Goal: Task Accomplishment & Management: Manage account settings

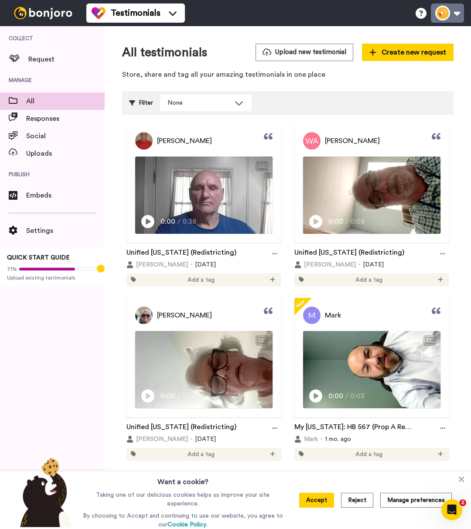
click at [448, 13] on button at bounding box center [447, 12] width 33 height 19
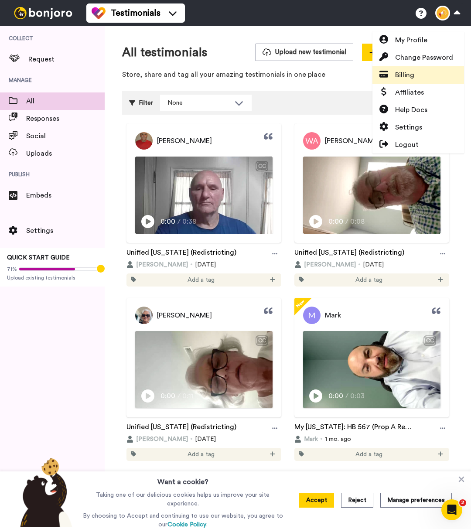
click at [413, 71] on span "Billing" at bounding box center [404, 75] width 19 height 10
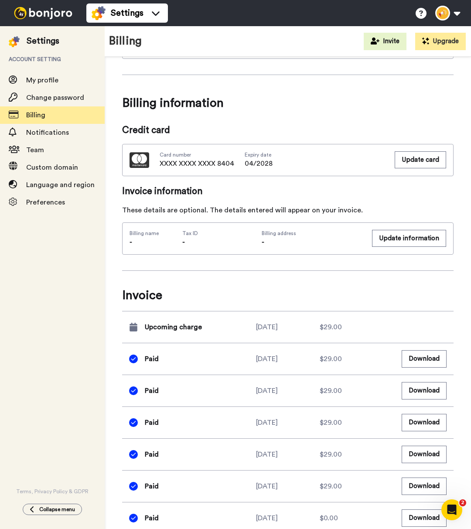
scroll to position [177, 0]
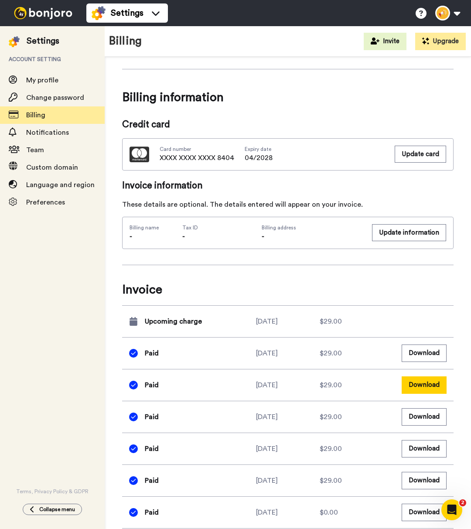
click at [433, 385] on button "Download" at bounding box center [424, 385] width 45 height 17
click at [427, 357] on button "Download" at bounding box center [424, 353] width 45 height 17
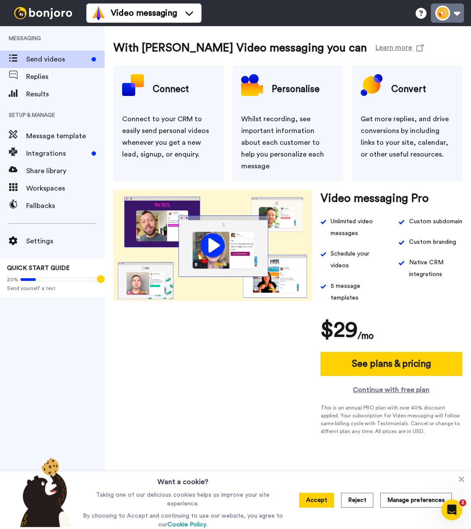
click at [442, 17] on button at bounding box center [447, 12] width 33 height 19
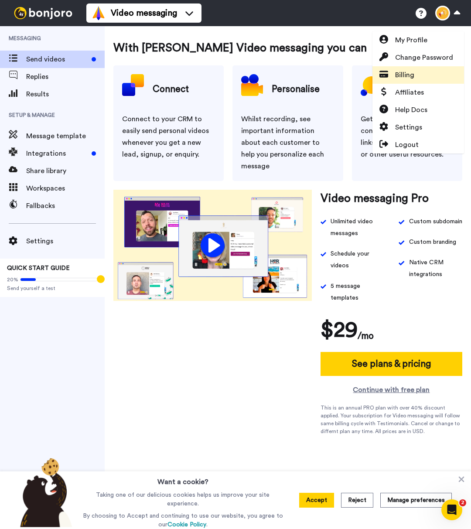
click at [415, 73] on link "Billing" at bounding box center [419, 74] width 92 height 17
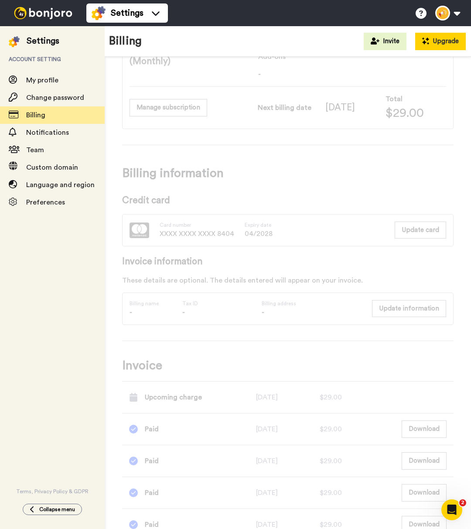
scroll to position [57, 0]
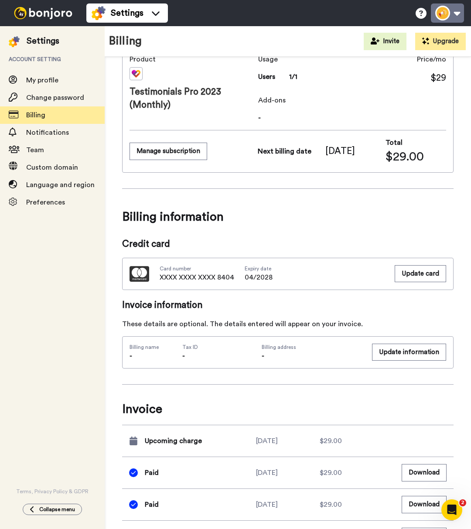
click at [452, 17] on button at bounding box center [447, 12] width 33 height 19
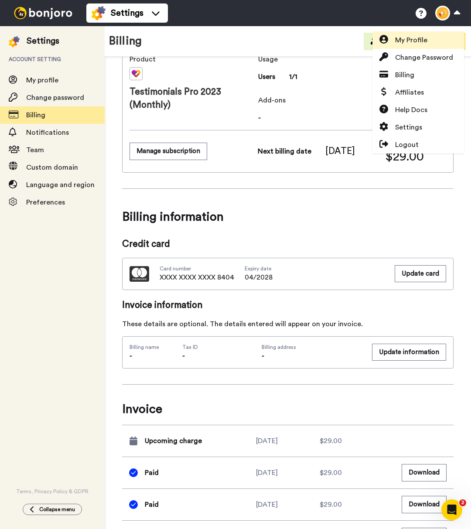
click at [417, 42] on span "My Profile" at bounding box center [411, 40] width 32 height 10
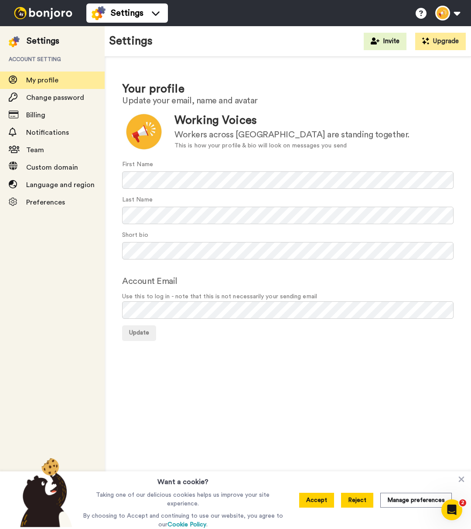
click at [360, 502] on button "Reject" at bounding box center [357, 500] width 32 height 15
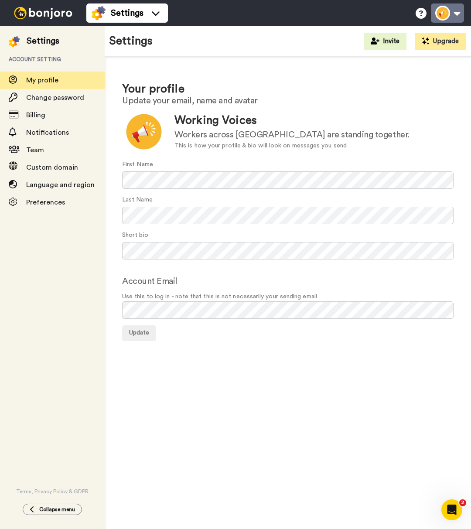
click at [455, 7] on button at bounding box center [447, 12] width 33 height 19
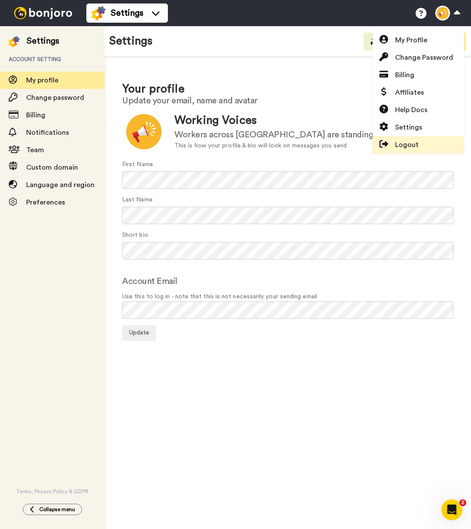
click at [403, 144] on span "Logout" at bounding box center [407, 145] width 24 height 10
